Goal: Subscribe to service/newsletter

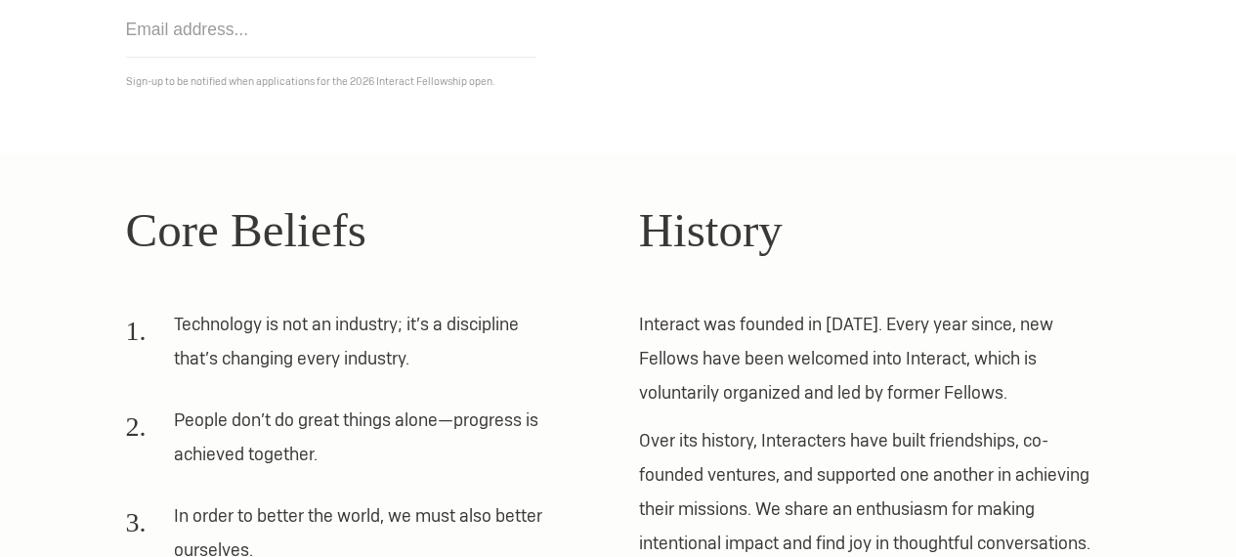
scroll to position [425, 0]
click at [298, 327] on li "Technology is not an industry; it’s a discipline that’s changing every industry." at bounding box center [341, 347] width 431 height 82
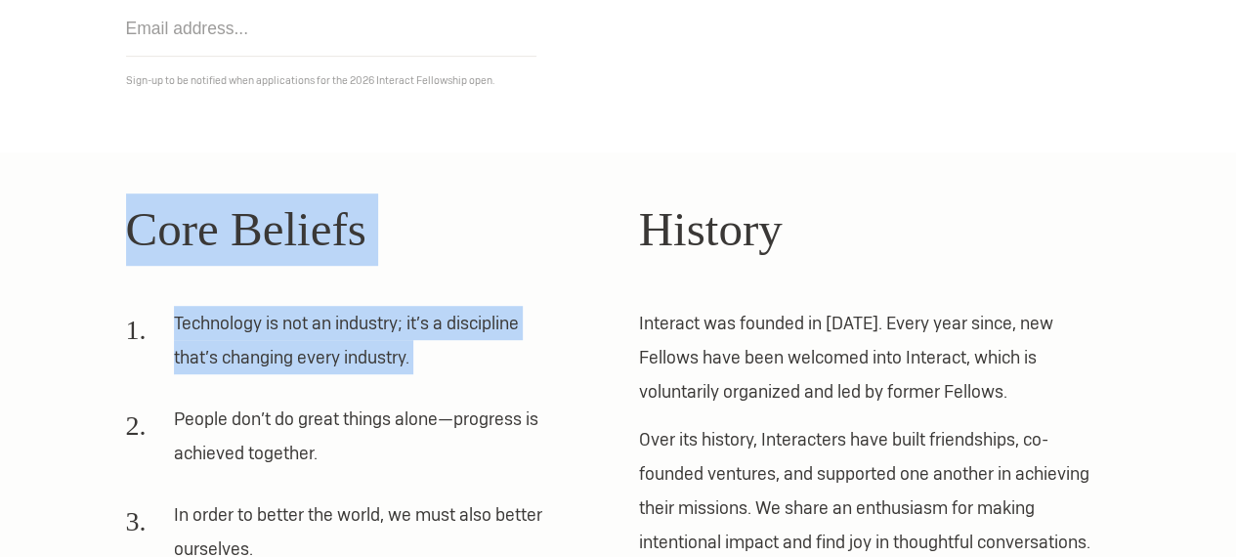
drag, startPoint x: 298, startPoint y: 327, endPoint x: 334, endPoint y: 193, distance: 138.7
click at [334, 193] on div "Core Beliefs Technology is not an industry; it’s a discipline that’s changing e…" at bounding box center [362, 427] width 472 height 469
click at [334, 193] on h2 "Core Beliefs" at bounding box center [362, 229] width 472 height 72
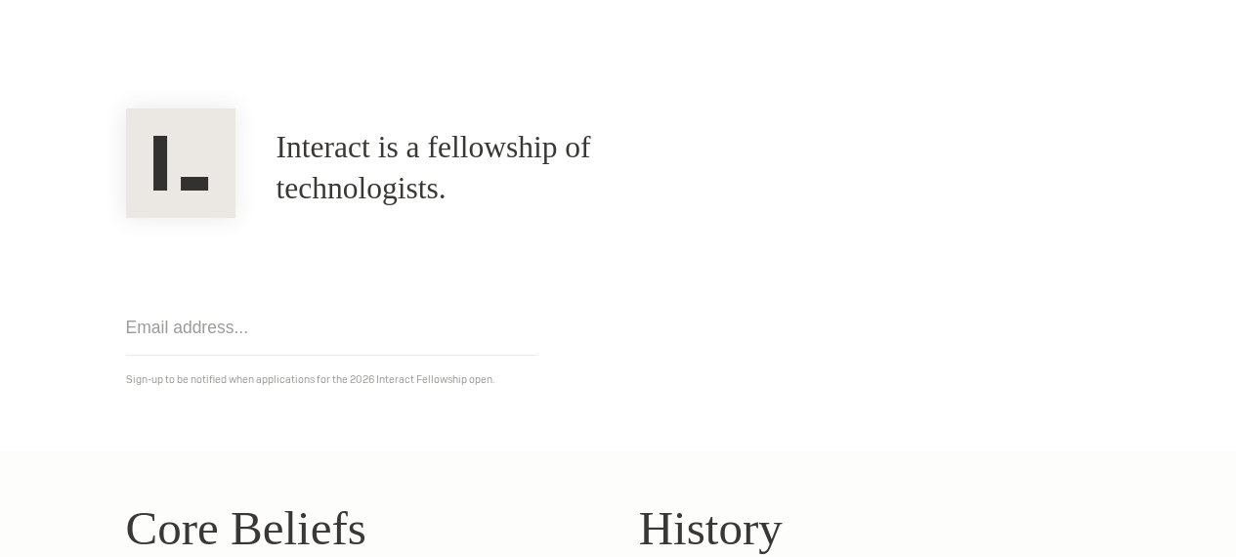
scroll to position [0, 0]
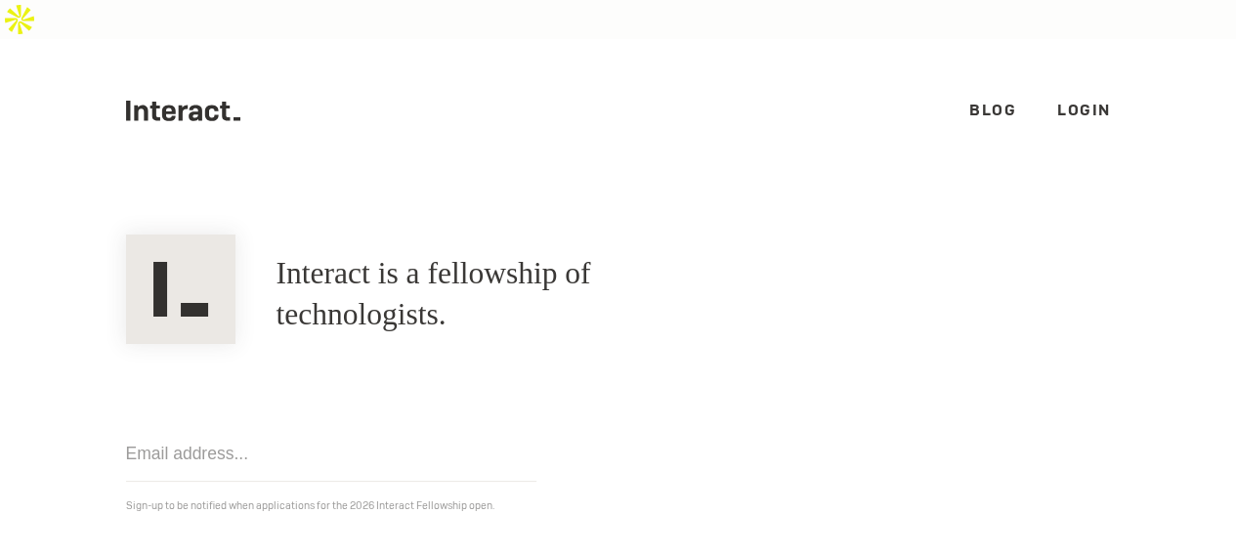
click at [145, 259] on img at bounding box center [180, 289] width 109 height 109
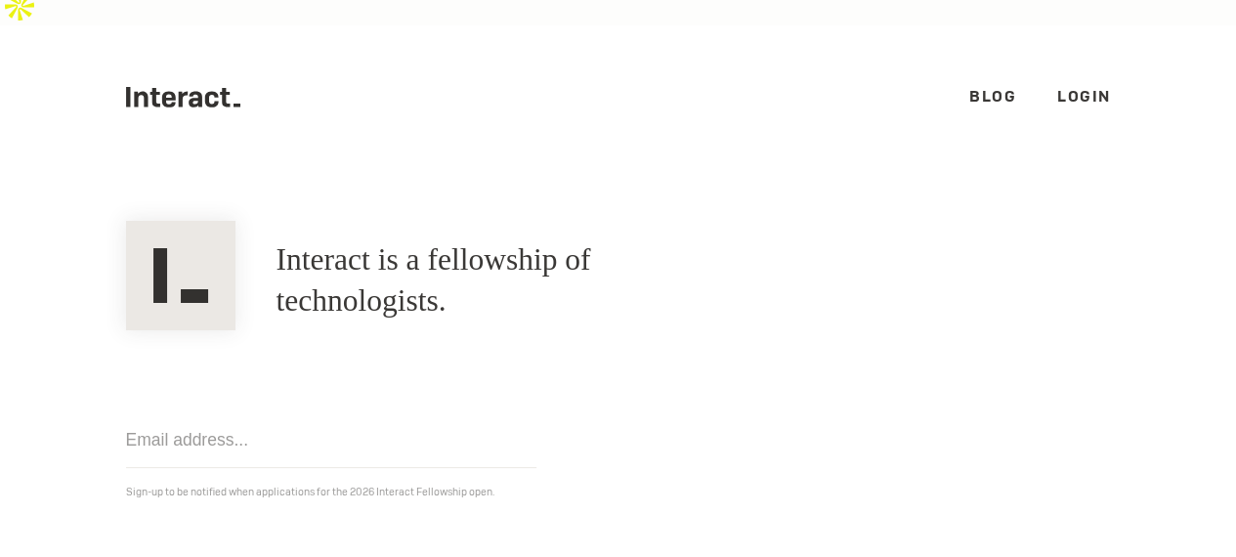
scroll to position [50, 0]
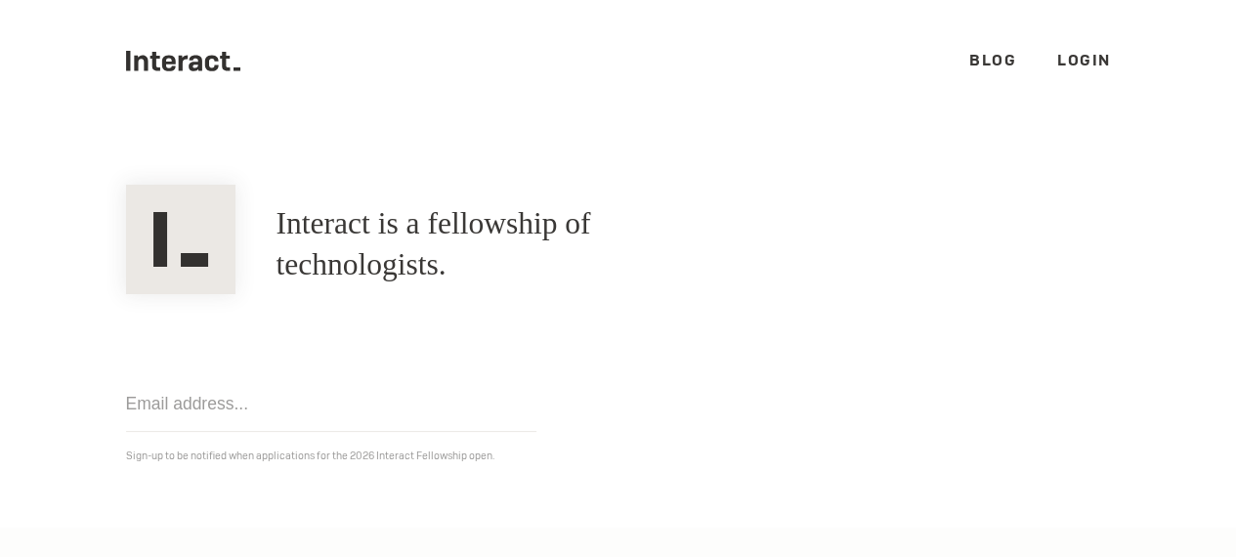
click at [253, 379] on input "email" at bounding box center [331, 404] width 410 height 56
type input "[EMAIL_ADDRESS][DOMAIN_NAME]"
click input "Get notified" at bounding box center [0, 0] width 0 height 0
